Goal: Information Seeking & Learning: Learn about a topic

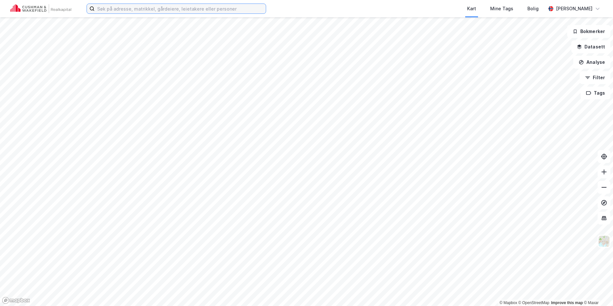
click at [184, 10] on input at bounding box center [180, 9] width 171 height 10
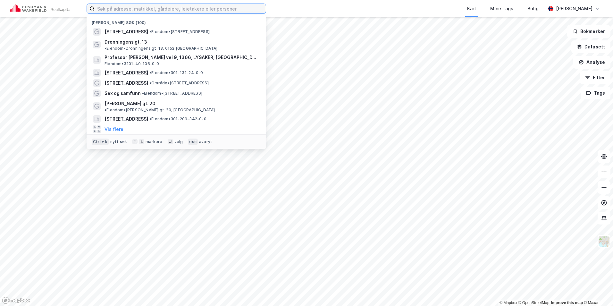
paste input "Lysaker Torg 5"
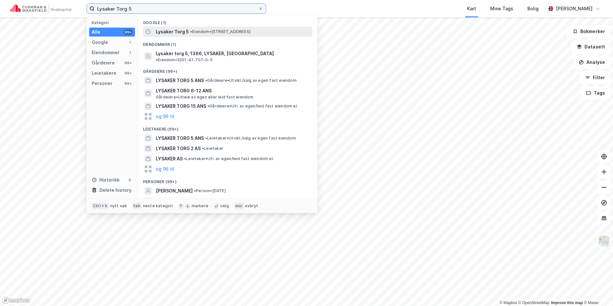
type input "Lysaker Torg 5"
click at [181, 33] on span "Lysaker Torg 5" at bounding box center [172, 32] width 33 height 8
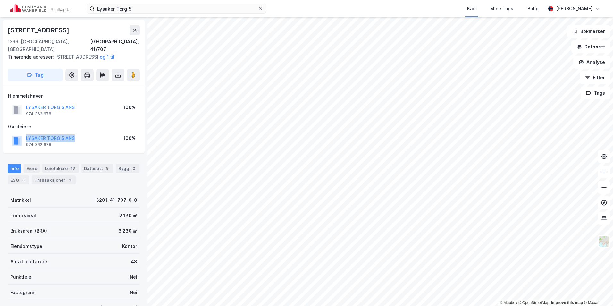
drag, startPoint x: 75, startPoint y: 140, endPoint x: 20, endPoint y: 136, distance: 55.2
click at [20, 136] on div "[GEOGRAPHIC_DATA] 5 ANS 974 362 678 100%" at bounding box center [73, 140] width 131 height 15
copy button "LYSAKER TORG 5 ANS"
click at [32, 167] on div "Eiere" at bounding box center [32, 168] width 16 height 9
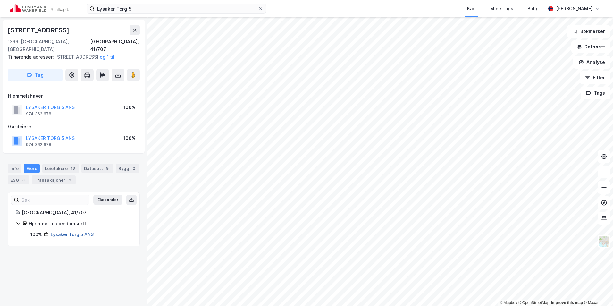
click at [89, 235] on link "Lysaker Torg 5 ANS" at bounding box center [72, 233] width 43 height 5
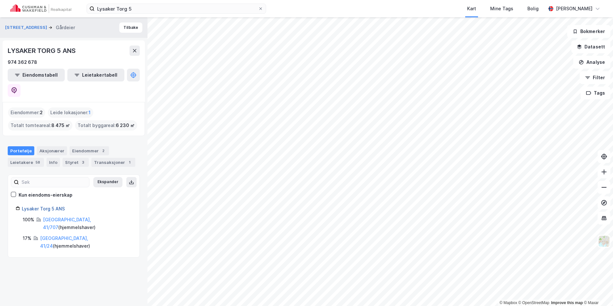
click at [57, 206] on link "Lysaker Torg 5 ANS" at bounding box center [43, 208] width 43 height 5
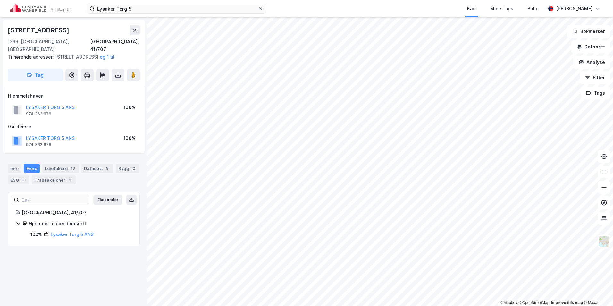
click at [17, 221] on icon at bounding box center [18, 222] width 5 height 5
drag, startPoint x: 17, startPoint y: 221, endPoint x: 68, endPoint y: 236, distance: 53.0
click at [68, 236] on link "Lysaker Torg 5 ANS" at bounding box center [72, 233] width 43 height 5
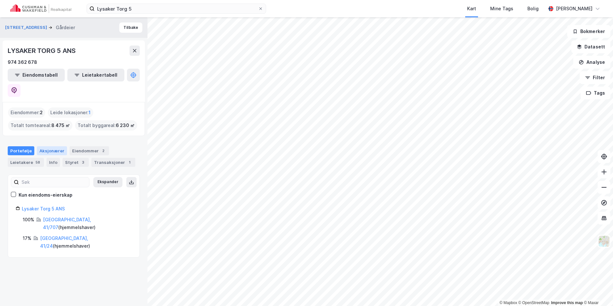
click at [59, 146] on div "Aksjonærer" at bounding box center [52, 150] width 30 height 9
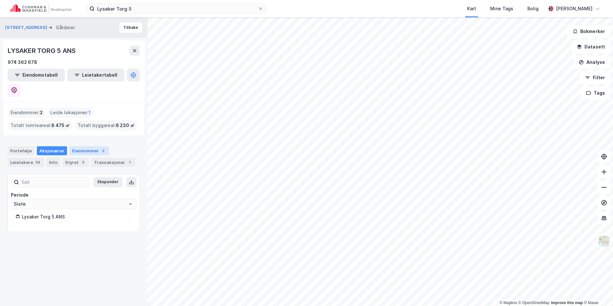
click at [101, 147] on div "2" at bounding box center [103, 150] width 6 height 6
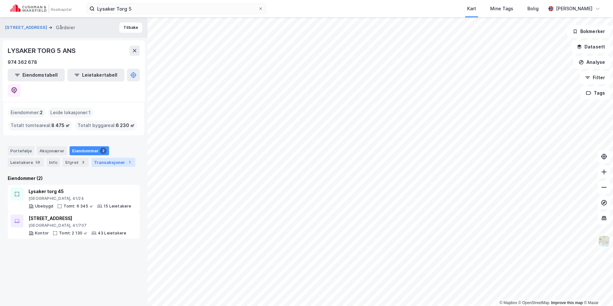
click at [99, 158] on div "Transaksjoner 1" at bounding box center [113, 162] width 44 height 9
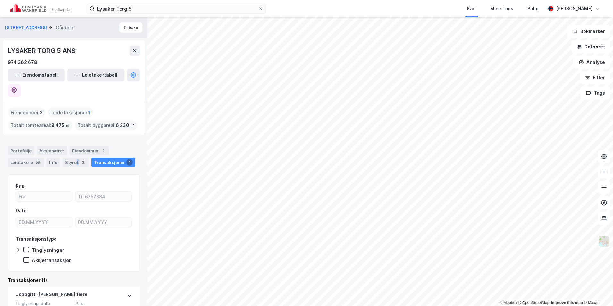
click at [75, 146] on div "Portefølje Aksjonærer Eiendommer 2 Leietakere 58 Info Styret 3 Transaksjoner 1" at bounding box center [74, 156] width 132 height 21
drag, startPoint x: 75, startPoint y: 141, endPoint x: 70, endPoint y: 145, distance: 6.7
click at [70, 158] on div "Styret 3" at bounding box center [75, 162] width 26 height 9
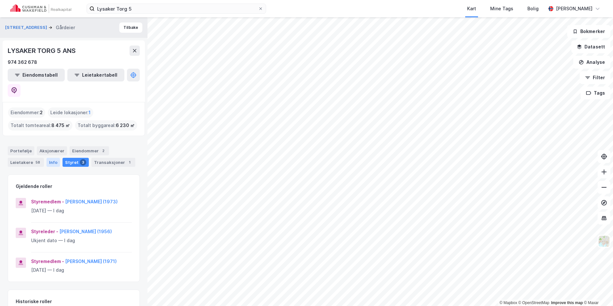
click at [47, 158] on div "Info" at bounding box center [52, 162] width 13 height 9
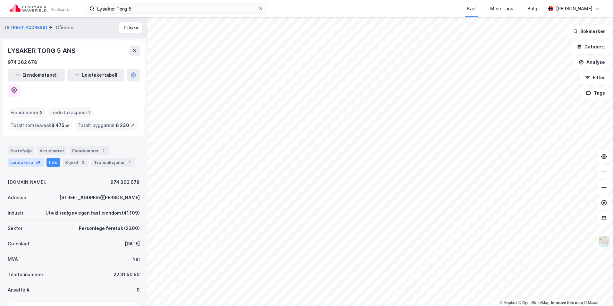
click at [25, 158] on div "Leietakere 58" at bounding box center [26, 162] width 36 height 9
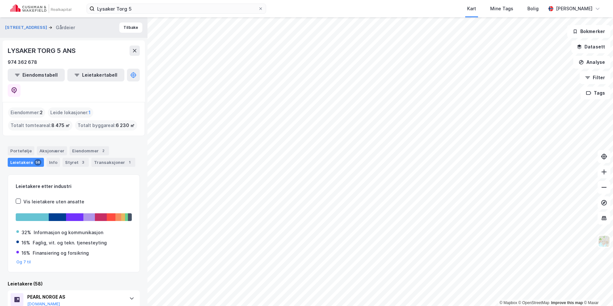
click at [87, 148] on div "Portefølje Aksjonærer Eiendommer 2 Leietakere 58 Info Styret 3 Transaksjoner 1" at bounding box center [74, 156] width 132 height 21
click at [80, 159] on div "3" at bounding box center [83, 162] width 6 height 6
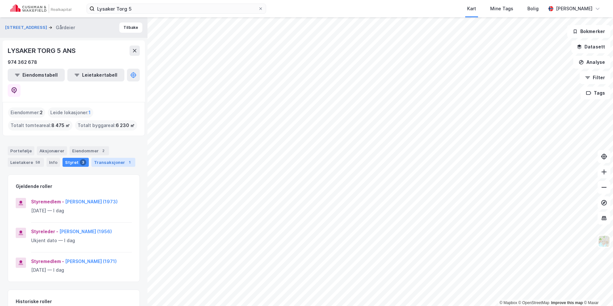
click at [100, 158] on div "Transaksjoner 1" at bounding box center [113, 162] width 44 height 9
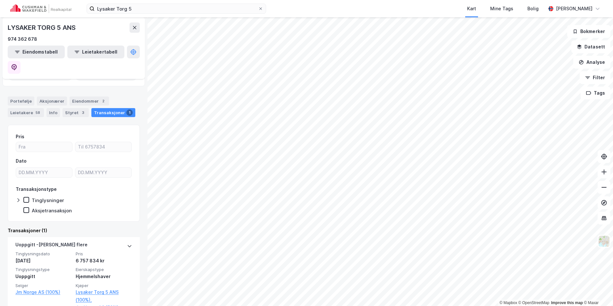
scroll to position [51, 0]
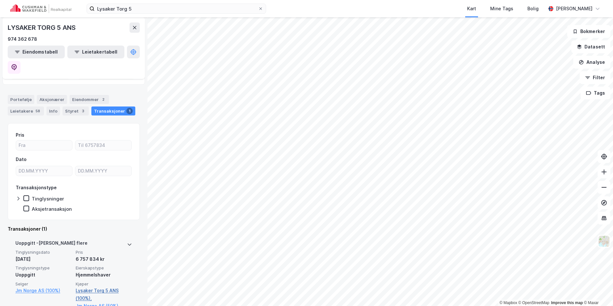
click at [105, 286] on link "Lysaker Torg 5 ANS (100%)," at bounding box center [104, 293] width 56 height 15
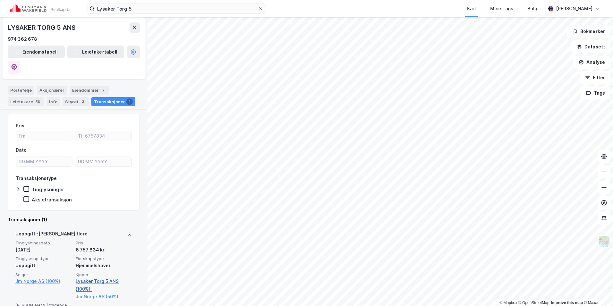
scroll to position [68, 0]
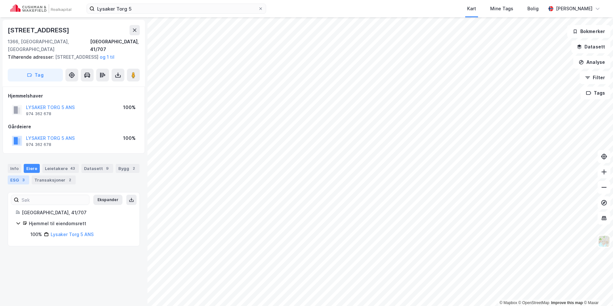
click at [23, 177] on div "3" at bounding box center [23, 180] width 6 height 6
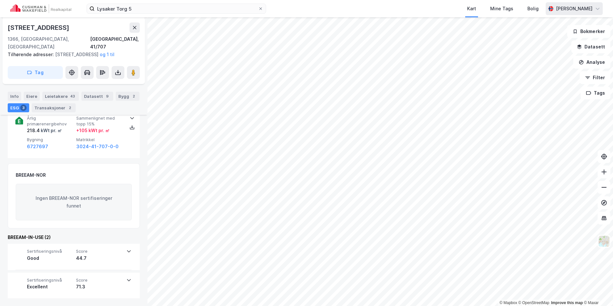
scroll to position [93, 0]
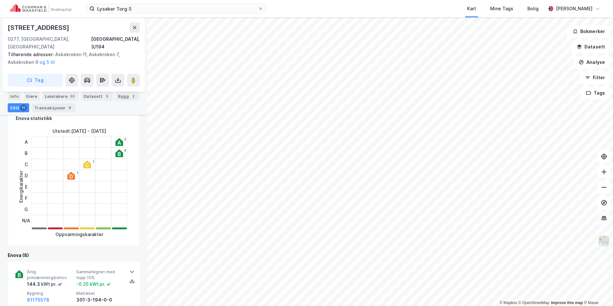
scroll to position [93, 0]
